Goal: Transaction & Acquisition: Purchase product/service

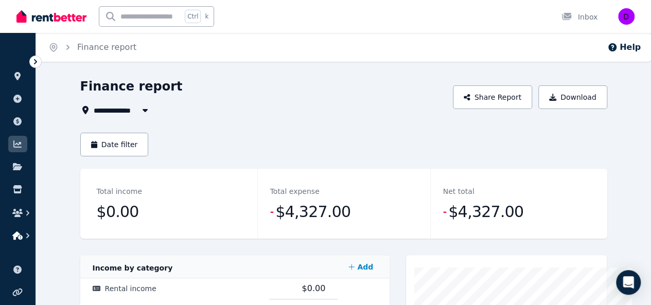
click at [16, 233] on icon "button" at bounding box center [17, 236] width 10 height 8
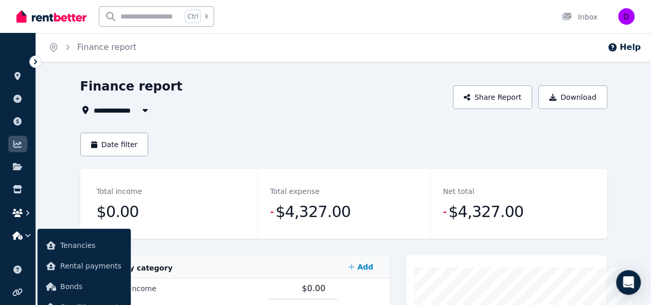
click at [20, 213] on icon "button" at bounding box center [17, 213] width 10 height 8
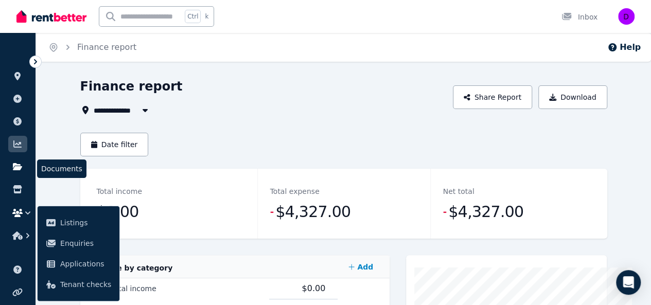
click at [22, 168] on icon at bounding box center [17, 167] width 10 height 8
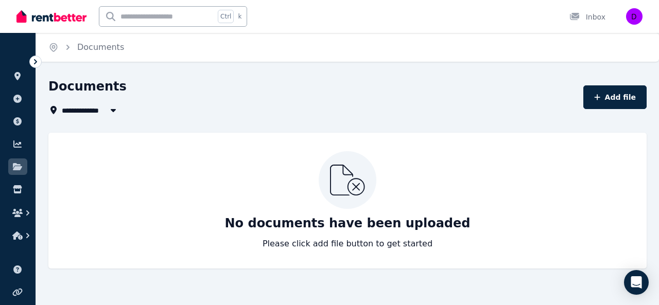
click at [36, 15] on img at bounding box center [51, 16] width 70 height 15
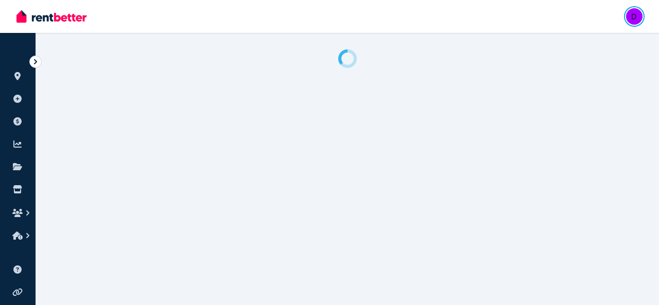
click at [628, 12] on img "button" at bounding box center [634, 16] width 16 height 16
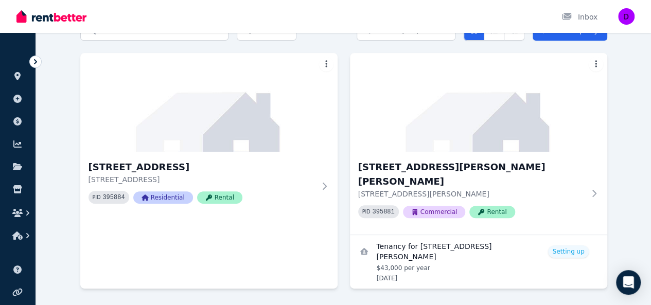
scroll to position [74, 0]
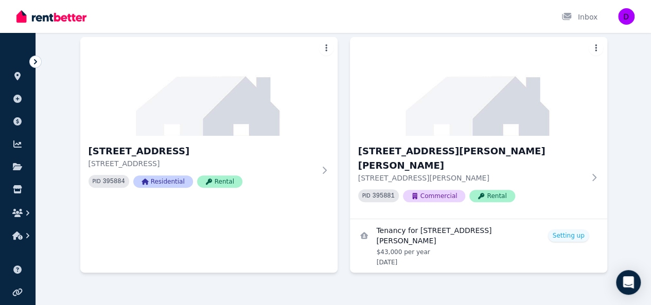
click at [31, 278] on ul "Help centre Refer a friend Account settings" at bounding box center [18, 294] width 36 height 66
click at [32, 60] on icon at bounding box center [35, 62] width 10 height 10
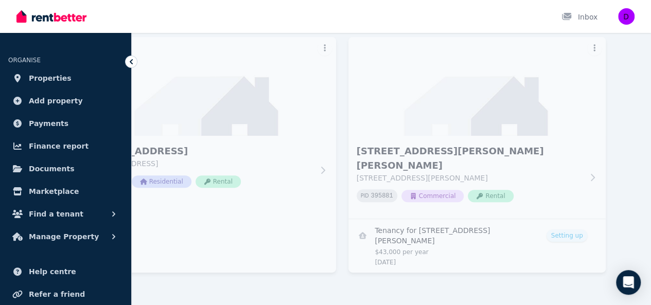
click at [68, 11] on img at bounding box center [51, 16] width 70 height 15
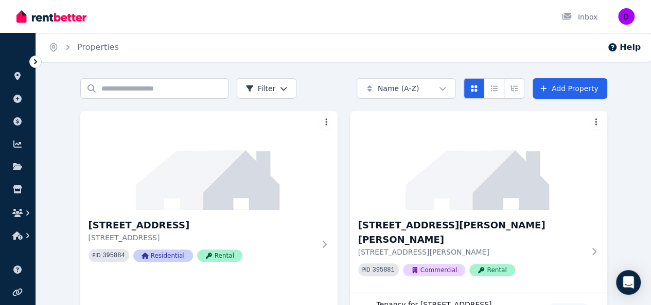
scroll to position [74, 0]
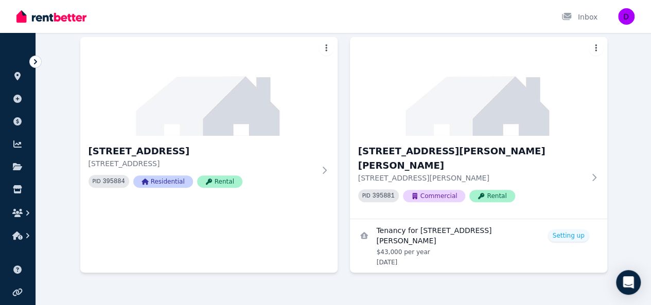
click at [31, 17] on img at bounding box center [51, 16] width 70 height 15
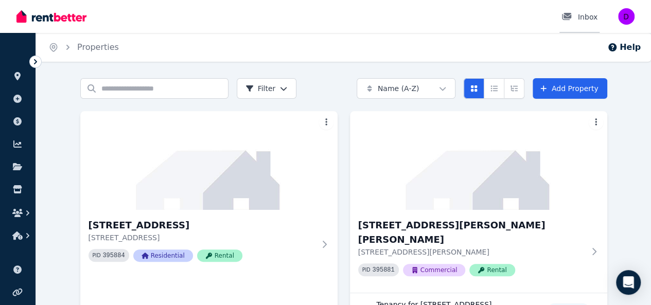
click at [586, 17] on div "Inbox" at bounding box center [579, 17] width 36 height 10
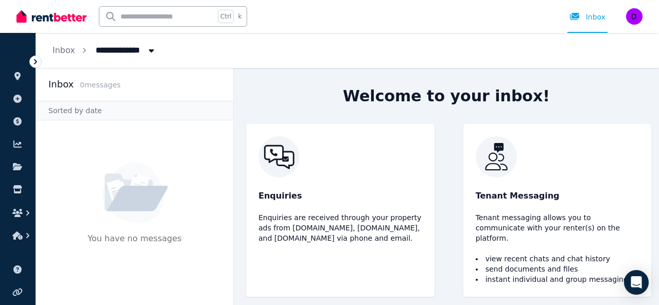
click at [654, 223] on div "Enquiries Enquiries are received through your property ads from Realestate.com.…" at bounding box center [446, 210] width 425 height 173
click at [655, 223] on div "Enquiries Enquiries are received through your property ads from Realestate.com.…" at bounding box center [446, 210] width 425 height 173
click at [19, 76] on icon at bounding box center [17, 76] width 6 height 8
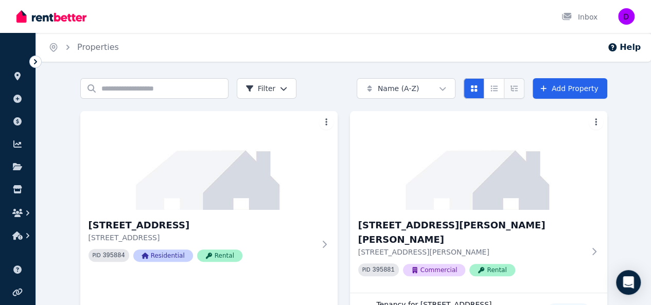
click at [518, 86] on icon "Expanded list view" at bounding box center [513, 88] width 7 height 6
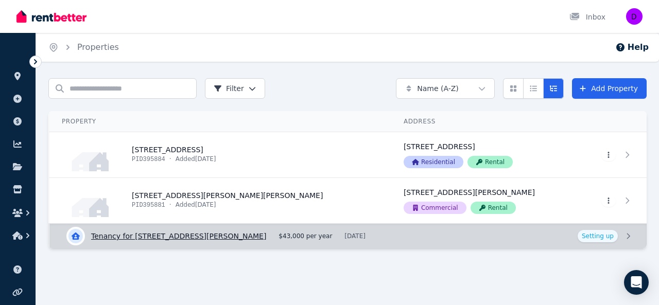
click at [624, 235] on link "View details for Tenancy for [STREET_ADDRESS][PERSON_NAME]" at bounding box center [348, 236] width 596 height 25
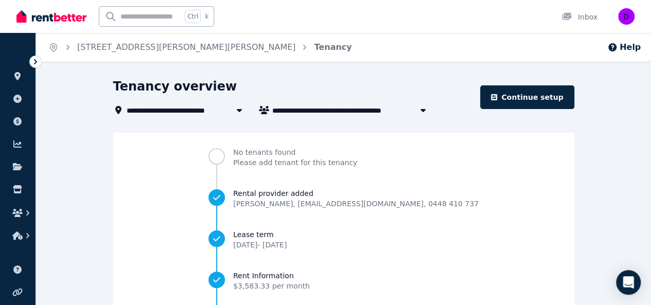
scroll to position [135, 0]
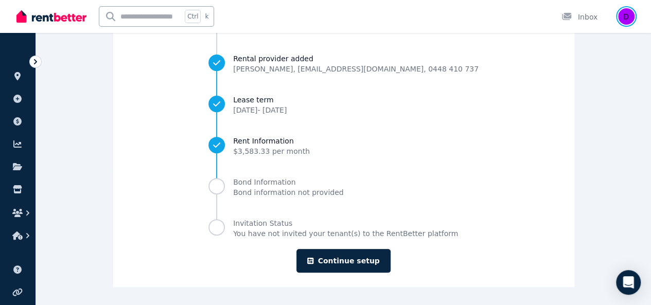
click at [627, 17] on img "button" at bounding box center [626, 16] width 16 height 16
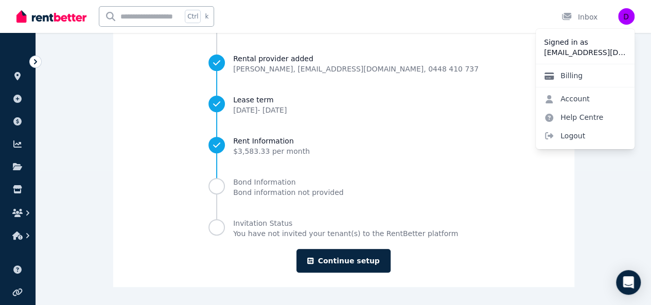
click at [574, 75] on link "Billing" at bounding box center [563, 75] width 55 height 19
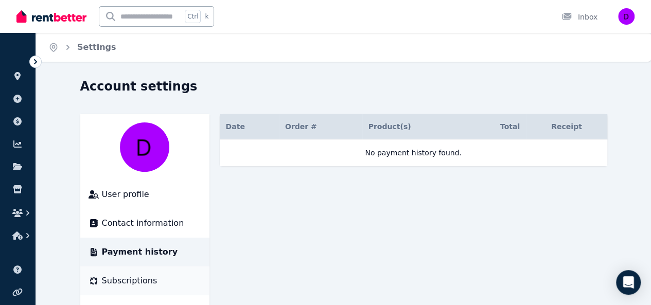
click at [102, 278] on span "Subscriptions" at bounding box center [130, 281] width 56 height 12
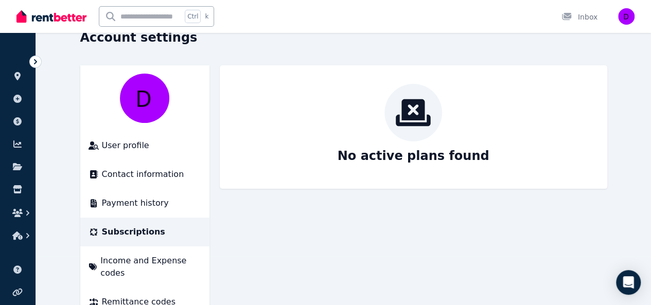
scroll to position [58, 0]
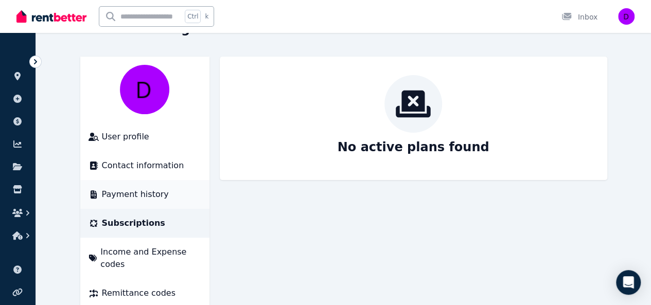
click at [102, 193] on span "Payment history" at bounding box center [135, 194] width 67 height 12
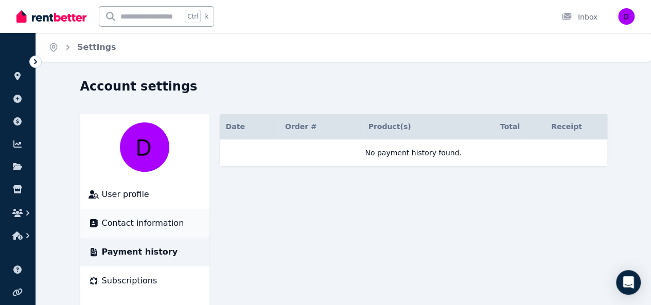
click at [102, 227] on span "Contact information" at bounding box center [143, 223] width 82 height 12
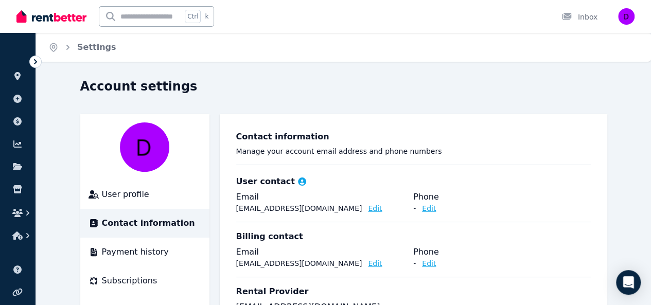
click at [436, 211] on button "Edit" at bounding box center [429, 208] width 14 height 10
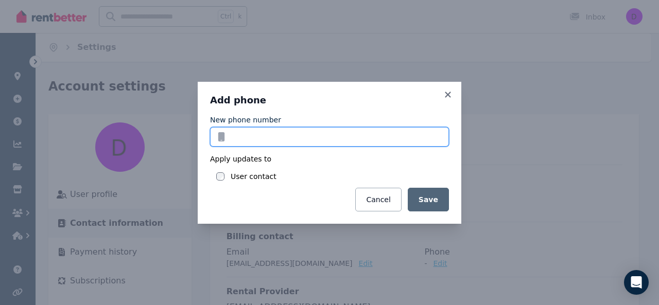
click at [239, 135] on input "New phone number" at bounding box center [329, 137] width 239 height 20
type input "**********"
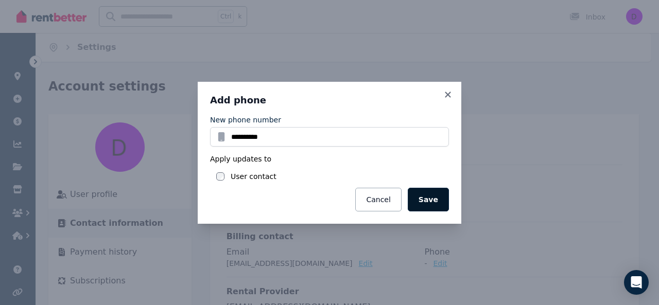
click at [446, 198] on button "Save" at bounding box center [428, 200] width 41 height 24
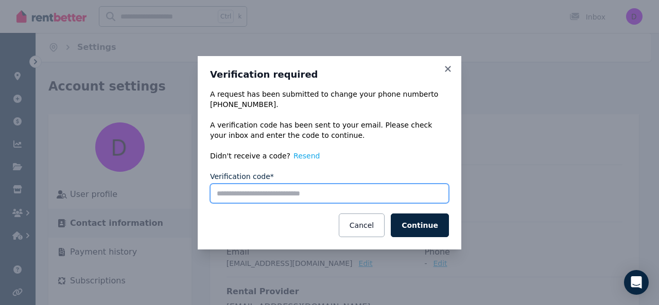
click at [257, 192] on input "Verification code*" at bounding box center [329, 194] width 239 height 20
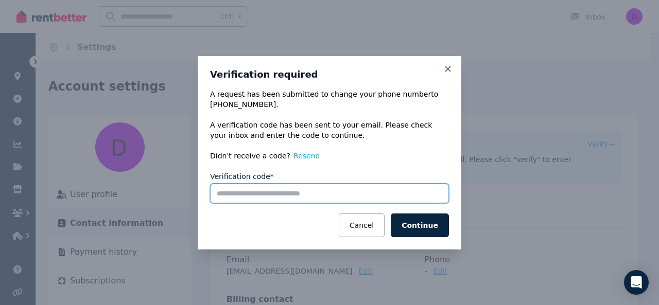
paste input "******"
type input "******"
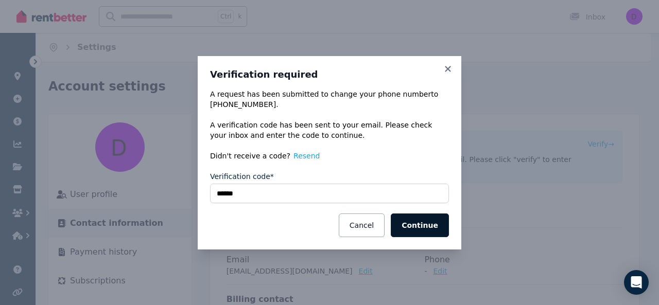
click at [424, 227] on button "Continue" at bounding box center [420, 226] width 58 height 24
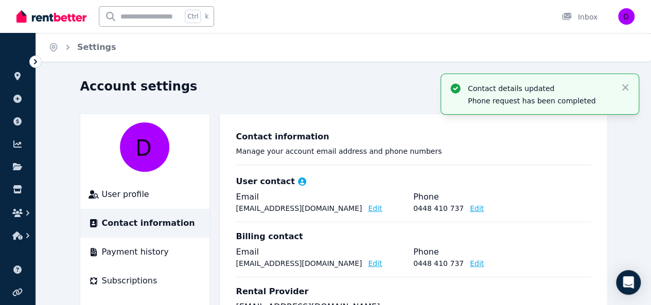
scroll to position [147, 0]
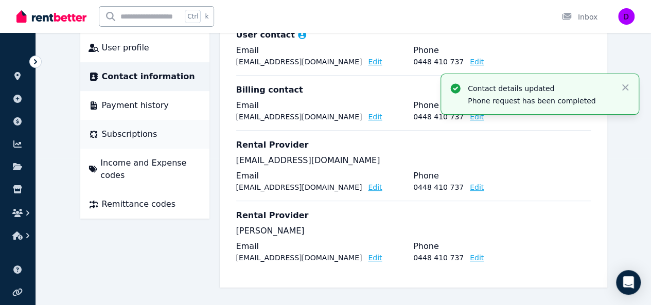
click at [103, 132] on span "Subscriptions" at bounding box center [130, 134] width 56 height 12
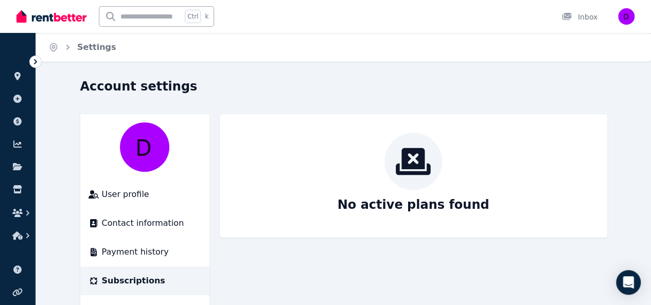
drag, startPoint x: 648, startPoint y: 157, endPoint x: 654, endPoint y: 208, distance: 51.7
click at [651, 243] on html "Open main menu Ctrl k Inbox Open user menu ORGANISE Properties Add property Pay…" at bounding box center [325, 152] width 651 height 305
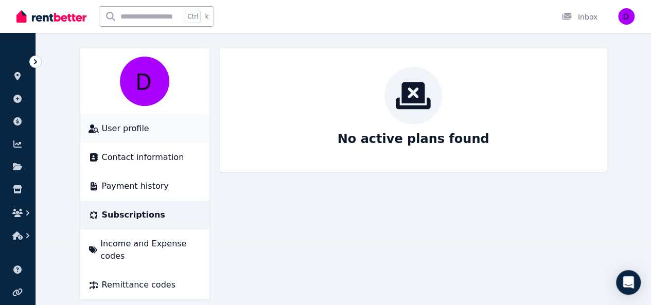
click at [102, 131] on span "User profile" at bounding box center [125, 128] width 47 height 12
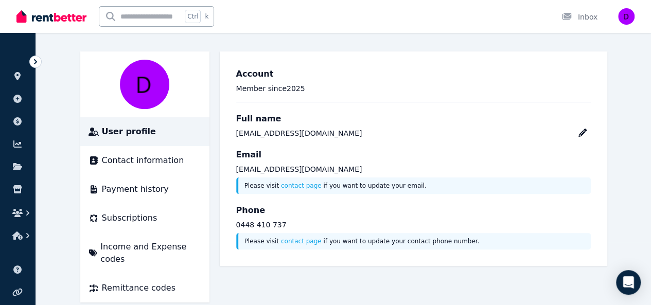
scroll to position [66, 0]
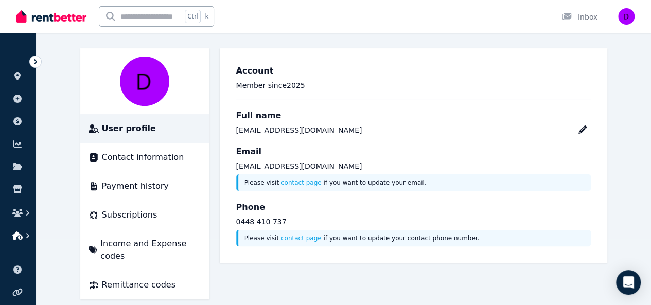
click at [21, 235] on icon "button" at bounding box center [17, 236] width 10 height 8
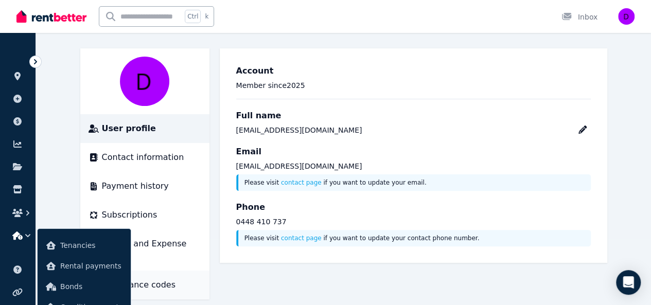
click at [190, 271] on li "Remittance codes" at bounding box center [144, 285] width 129 height 29
click at [93, 301] on span "Condition reports" at bounding box center [91, 307] width 62 height 12
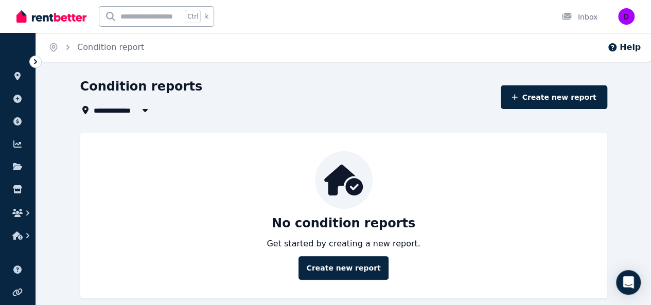
click at [52, 19] on img at bounding box center [51, 16] width 70 height 15
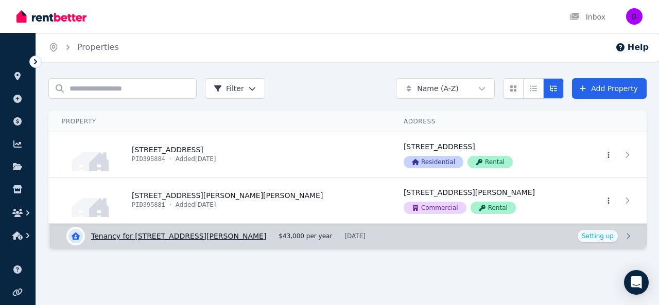
click at [629, 237] on link "View details for Tenancy for [STREET_ADDRESS][PERSON_NAME]" at bounding box center [348, 236] width 596 height 25
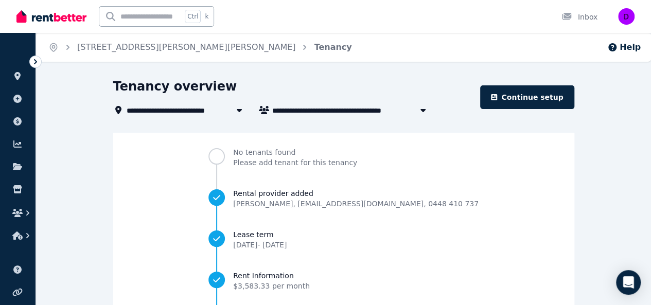
click at [236, 112] on icon at bounding box center [239, 110] width 10 height 8
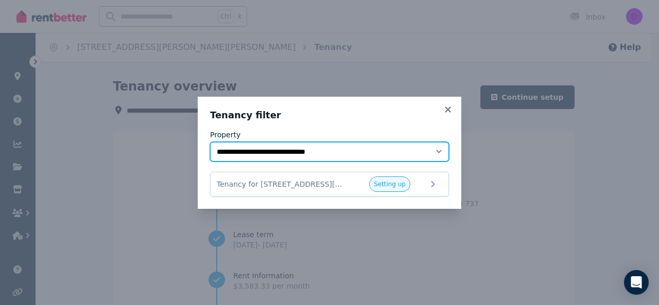
click at [443, 152] on select "**********" at bounding box center [329, 152] width 239 height 20
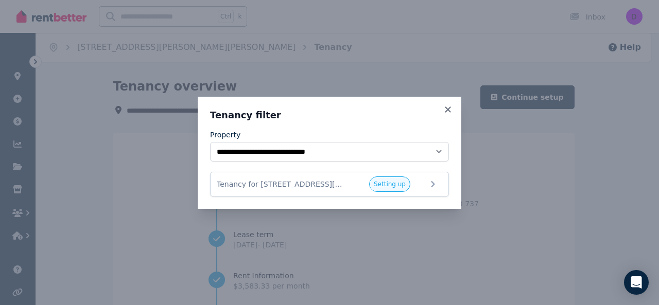
click at [357, 47] on div "**********" at bounding box center [329, 152] width 659 height 305
click at [190, 60] on div "**********" at bounding box center [329, 152] width 659 height 305
click at [447, 110] on icon at bounding box center [448, 110] width 6 height 6
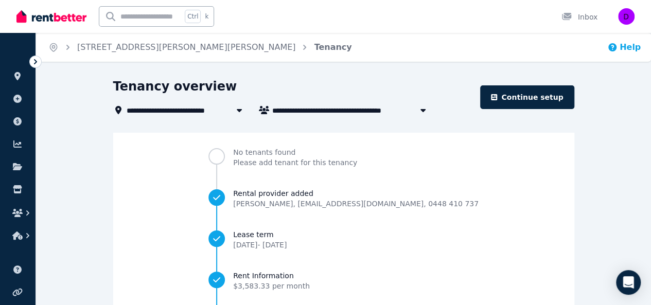
click at [613, 48] on icon "button" at bounding box center [612, 47] width 8 height 8
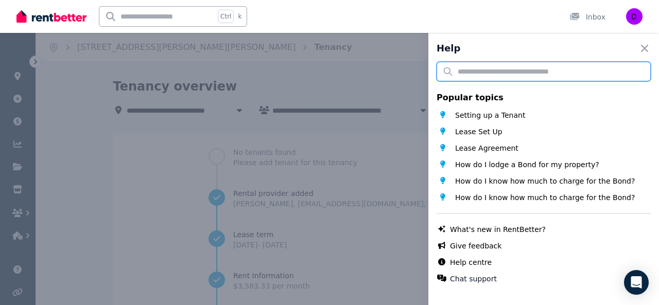
click at [495, 72] on input "text" at bounding box center [543, 72] width 214 height 20
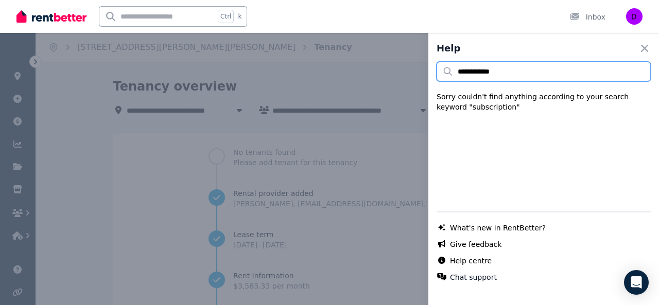
type input "**********"
click at [493, 69] on input "**********" at bounding box center [543, 72] width 214 height 20
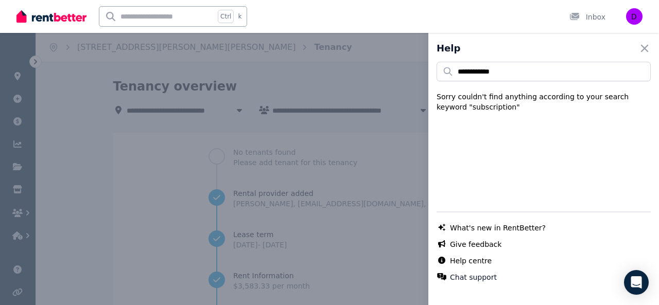
click at [544, 61] on div "**********" at bounding box center [543, 152] width 231 height 305
click at [470, 263] on link "Help centre" at bounding box center [471, 261] width 42 height 10
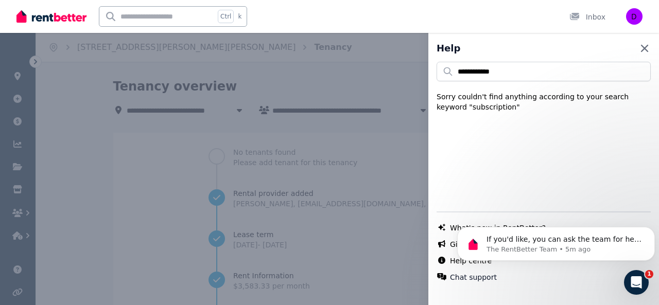
click at [638, 43] on icon "button" at bounding box center [644, 48] width 12 height 12
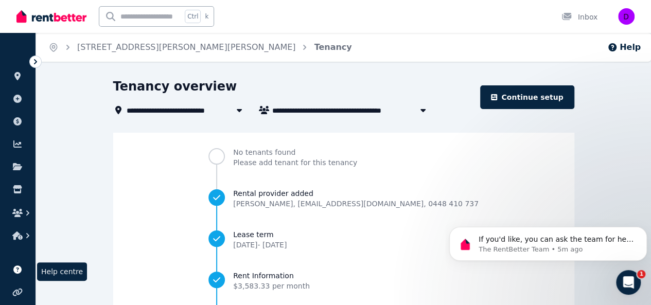
click at [17, 271] on icon at bounding box center [17, 270] width 10 height 8
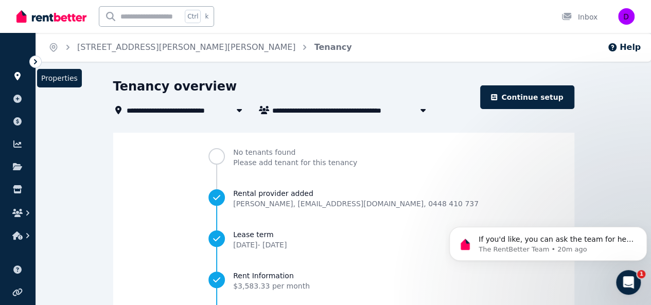
click at [16, 76] on icon at bounding box center [17, 76] width 6 height 8
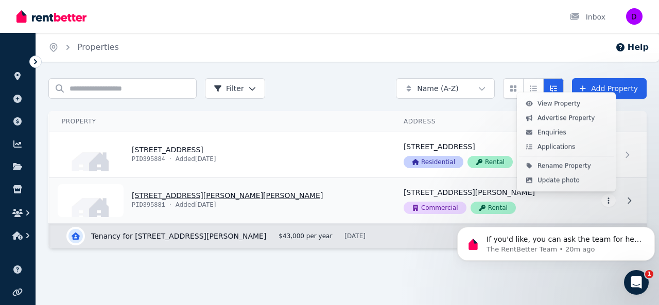
click at [609, 200] on html "Open main menu Inbox Open user menu ORGANISE Properties Add property Payments F…" at bounding box center [329, 152] width 659 height 305
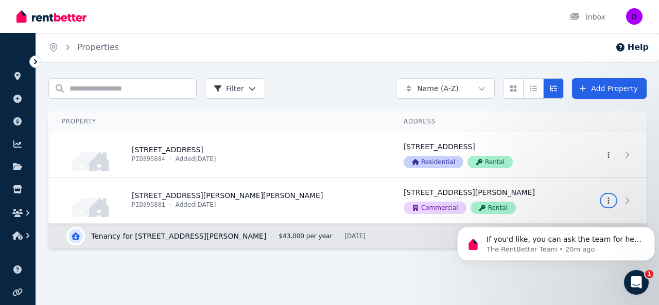
click at [69, 50] on html "Open main menu Inbox Open user menu ORGANISE Properties Add property Payments F…" at bounding box center [329, 152] width 659 height 305
click at [66, 45] on icon "Breadcrumb" at bounding box center [68, 47] width 10 height 10
click at [66, 48] on icon "Breadcrumb" at bounding box center [68, 47] width 10 height 10
click at [631, 152] on icon at bounding box center [629, 154] width 10 height 7
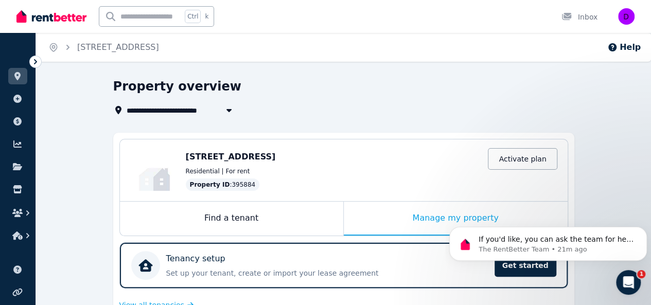
click at [67, 48] on icon "Breadcrumb" at bounding box center [67, 47] width 3 height 5
click at [21, 74] on icon at bounding box center [17, 76] width 10 height 8
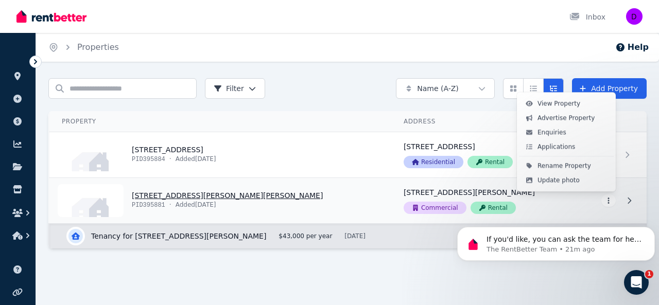
click at [608, 200] on html "Open main menu Inbox Open user menu ORGANISE Properties Add property Payments F…" at bounding box center [329, 152] width 659 height 305
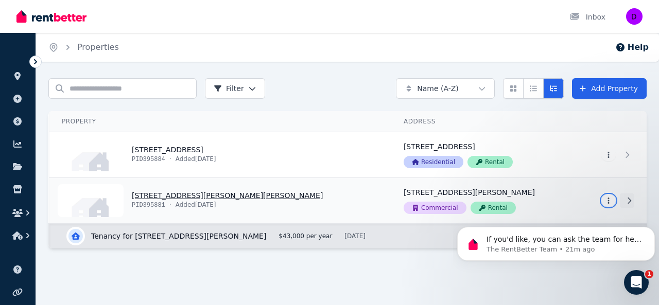
click at [626, 200] on html "Open main menu Inbox Open user menu ORGANISE Properties Add property Payments F…" at bounding box center [329, 152] width 659 height 305
click at [629, 200] on icon at bounding box center [629, 201] width 4 height 6
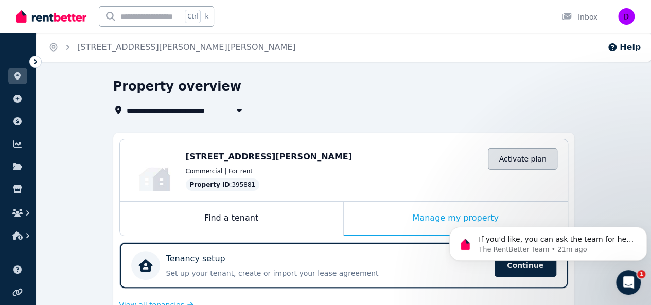
click at [525, 158] on link "Activate plan" at bounding box center [522, 159] width 69 height 22
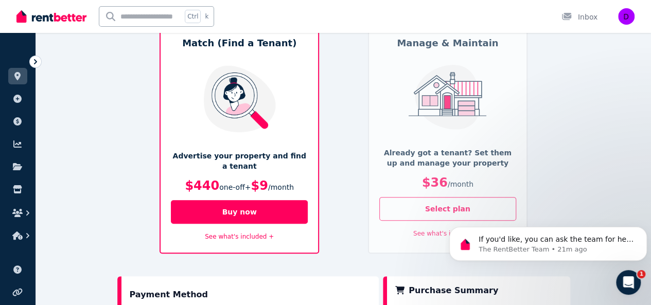
scroll to position [101, 0]
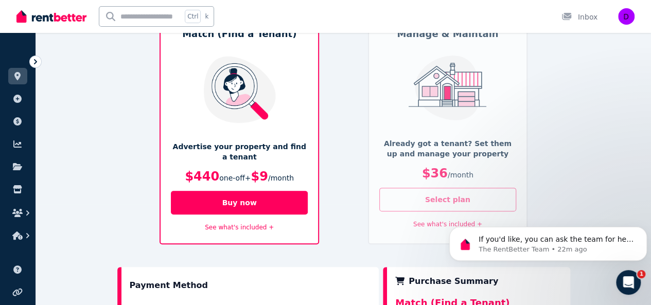
click at [442, 198] on button "Select plan" at bounding box center [447, 200] width 137 height 24
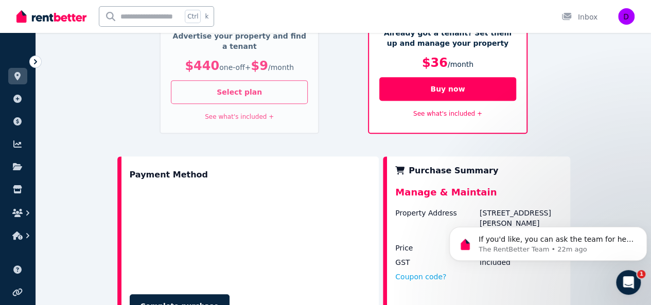
scroll to position [219, 0]
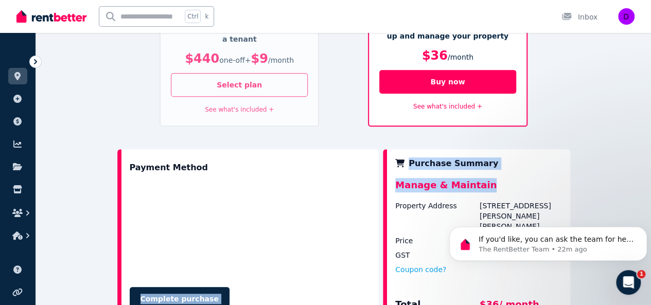
drag, startPoint x: 540, startPoint y: 191, endPoint x: 371, endPoint y: 219, distance: 171.1
click at [241, 41] on div "Checkout Match (Find a Tenant) Advertise your property and find a tenant $440 o…" at bounding box center [343, 98] width 461 height 477
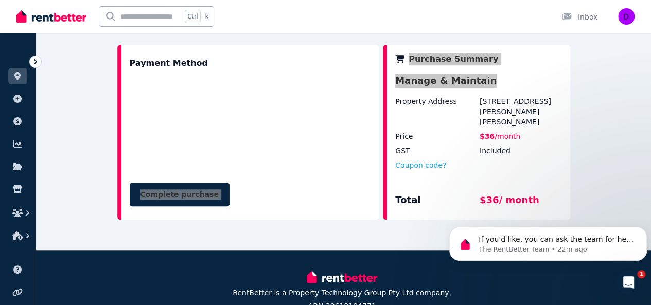
scroll to position [337, 0]
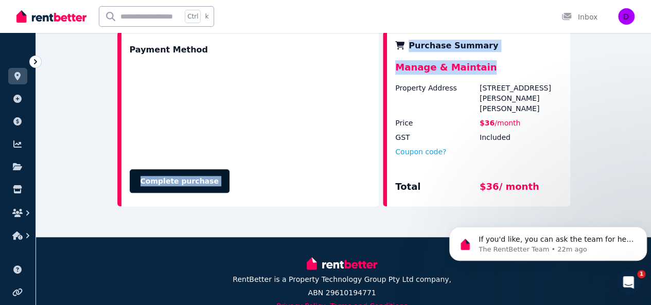
click at [190, 178] on button "Complete purchase" at bounding box center [180, 181] width 100 height 24
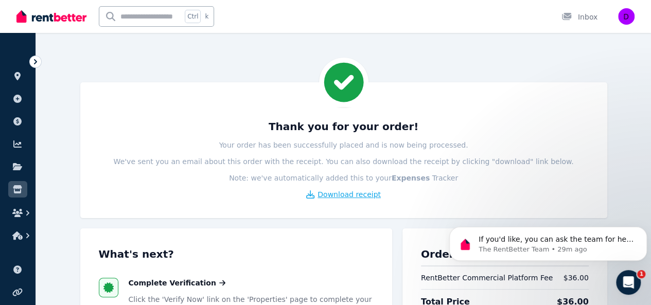
click at [349, 196] on span "Download receipt" at bounding box center [349, 194] width 63 height 10
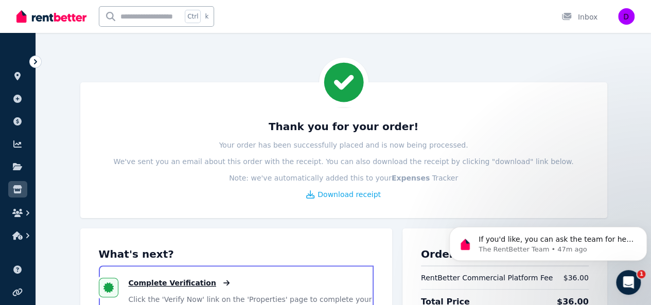
click at [149, 282] on span "Complete Verification" at bounding box center [172, 283] width 87 height 10
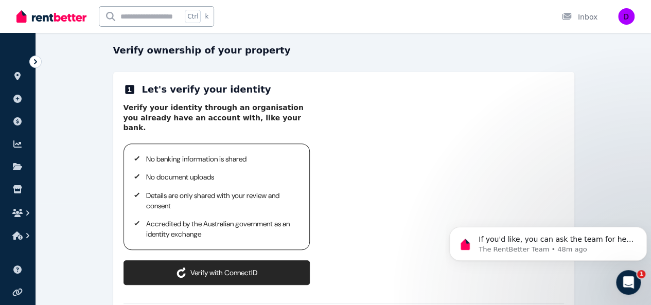
scroll to position [309, 0]
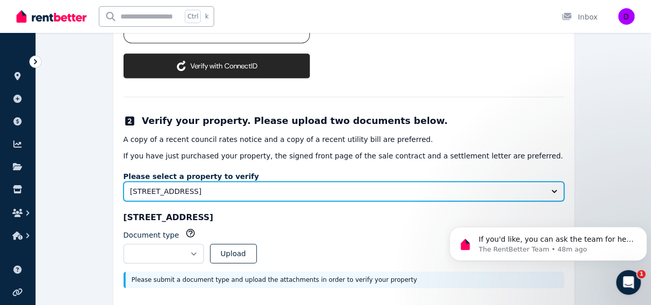
click at [554, 182] on button "[STREET_ADDRESS]" at bounding box center [344, 192] width 440 height 20
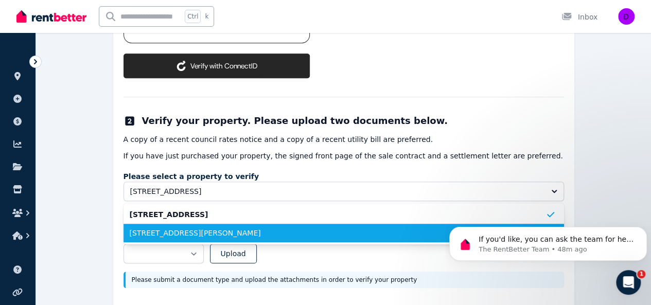
click at [427, 228] on span "[STREET_ADDRESS][PERSON_NAME]" at bounding box center [338, 233] width 416 height 10
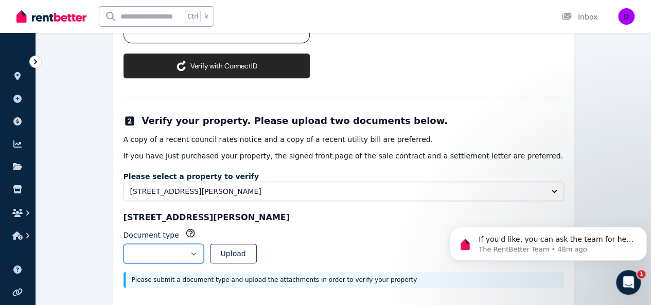
click at [204, 244] on select "**********" at bounding box center [164, 254] width 80 height 20
select select "**********"
click at [124, 244] on select "**********" at bounding box center [164, 254] width 80 height 20
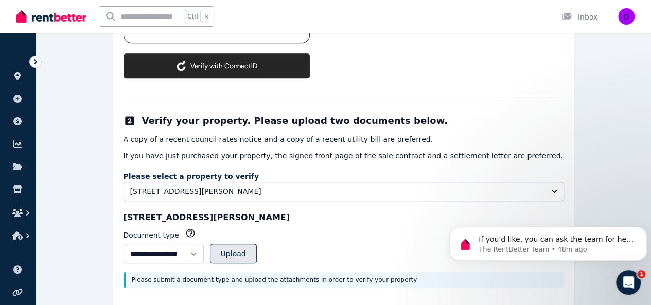
click at [257, 244] on button "Upload" at bounding box center [233, 254] width 47 height 20
select select
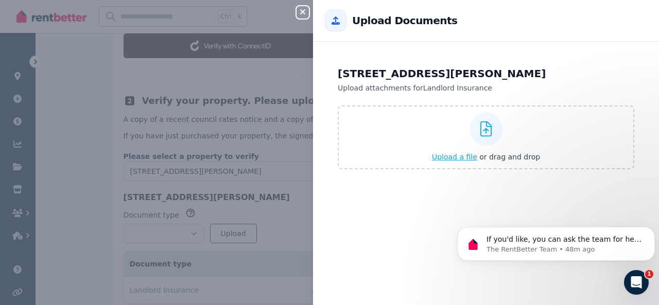
click at [449, 158] on span "Upload a file" at bounding box center [454, 157] width 45 height 8
click at [304, 12] on icon "button" at bounding box center [302, 12] width 12 height 8
